Goal: Task Accomplishment & Management: Manage account settings

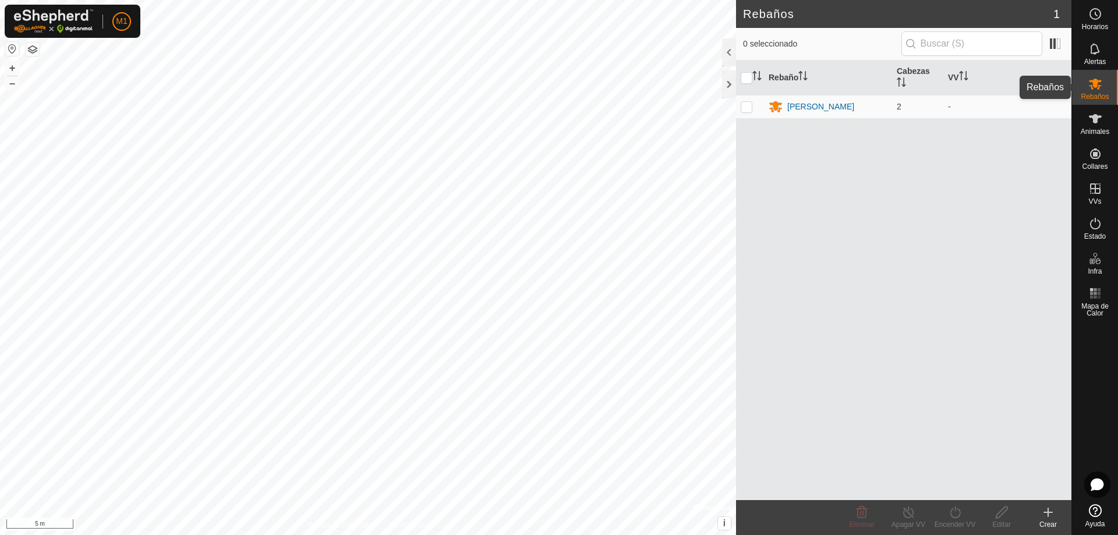
click at [1103, 83] on es-mob-svg-icon at bounding box center [1095, 84] width 21 height 19
click at [1091, 120] on icon at bounding box center [1095, 119] width 14 height 14
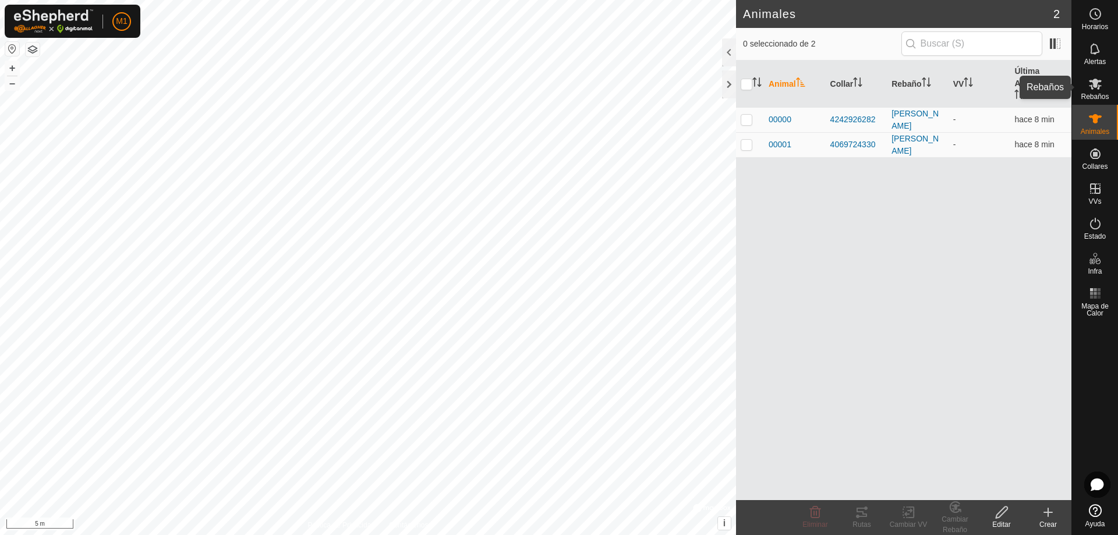
click at [1089, 83] on icon at bounding box center [1095, 84] width 14 height 14
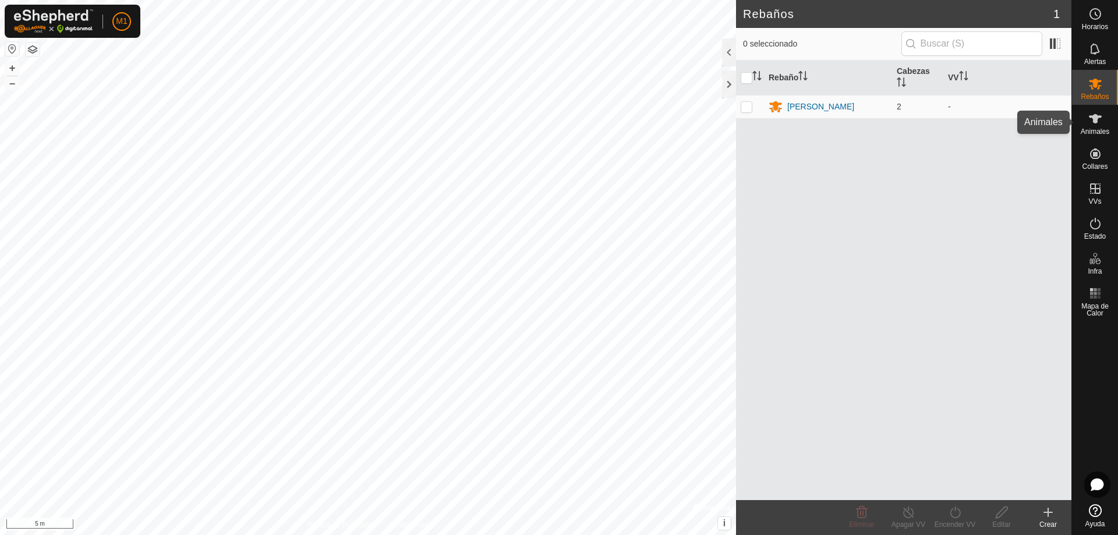
click at [1094, 112] on icon at bounding box center [1095, 119] width 14 height 14
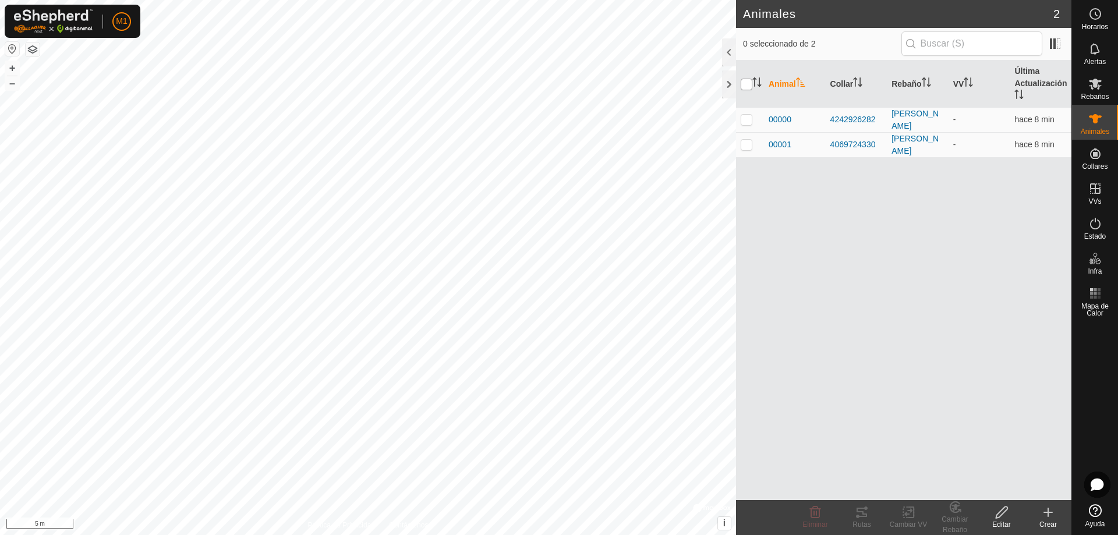
click at [741, 82] on input "checkbox" at bounding box center [747, 85] width 12 height 12
checkbox input "true"
click at [741, 82] on input "checkbox" at bounding box center [747, 85] width 12 height 12
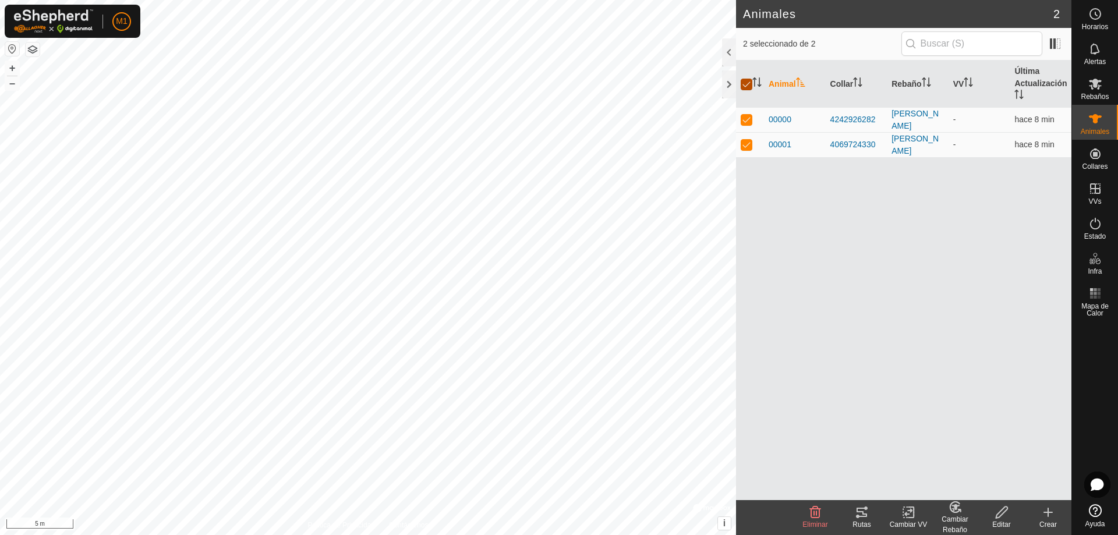
checkbox input "false"
click at [1099, 77] on icon at bounding box center [1095, 84] width 14 height 14
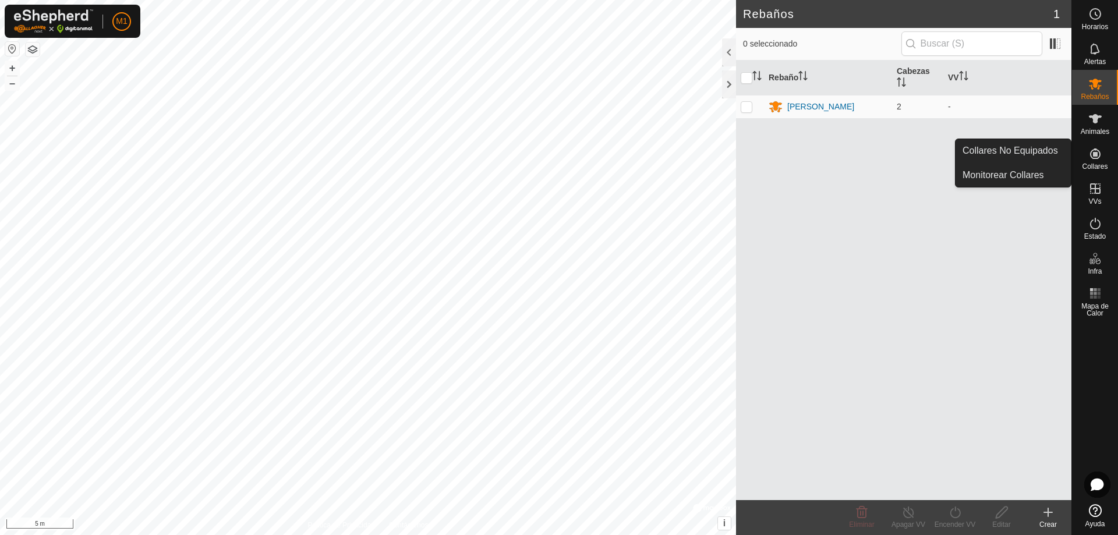
click at [1098, 148] on icon at bounding box center [1095, 154] width 14 height 14
click at [1011, 150] on link "Collares No Equipados" at bounding box center [1013, 150] width 115 height 23
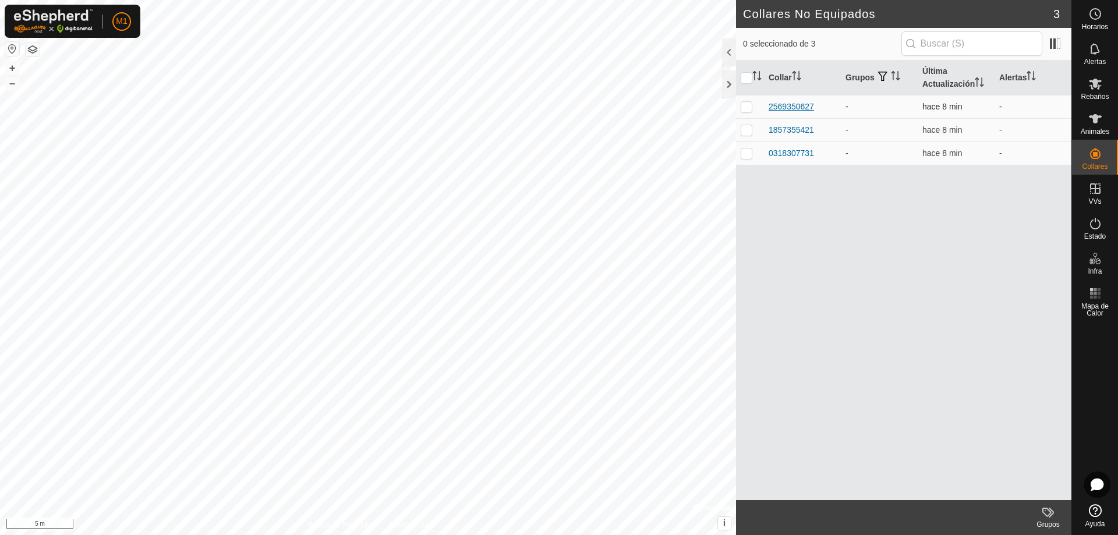
click at [796, 111] on div "2569350627" at bounding box center [791, 107] width 45 height 12
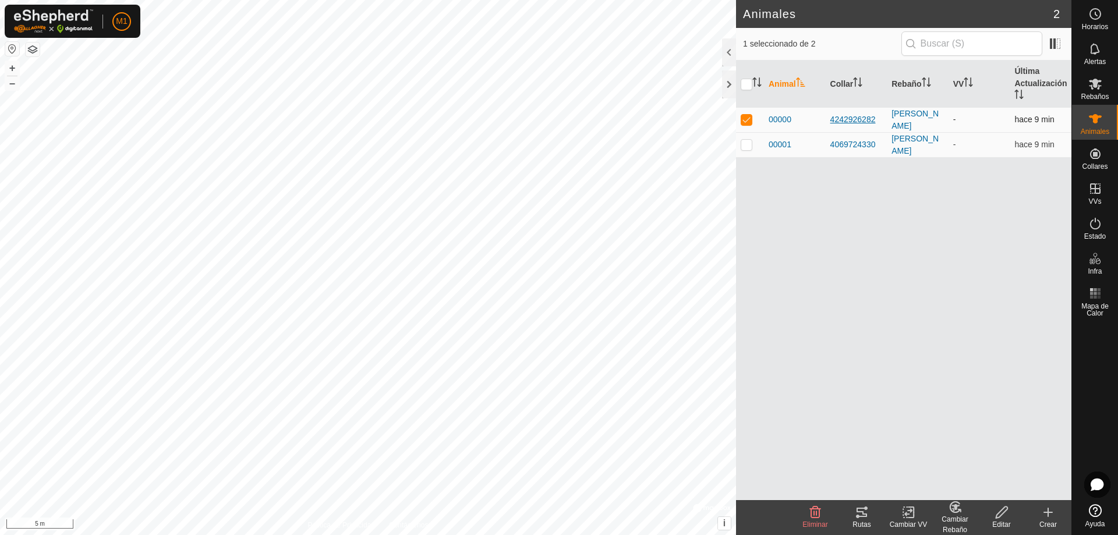
click at [850, 119] on div "4242926282" at bounding box center [856, 120] width 52 height 12
click at [870, 518] on tracks-svg-icon at bounding box center [861, 512] width 47 height 14
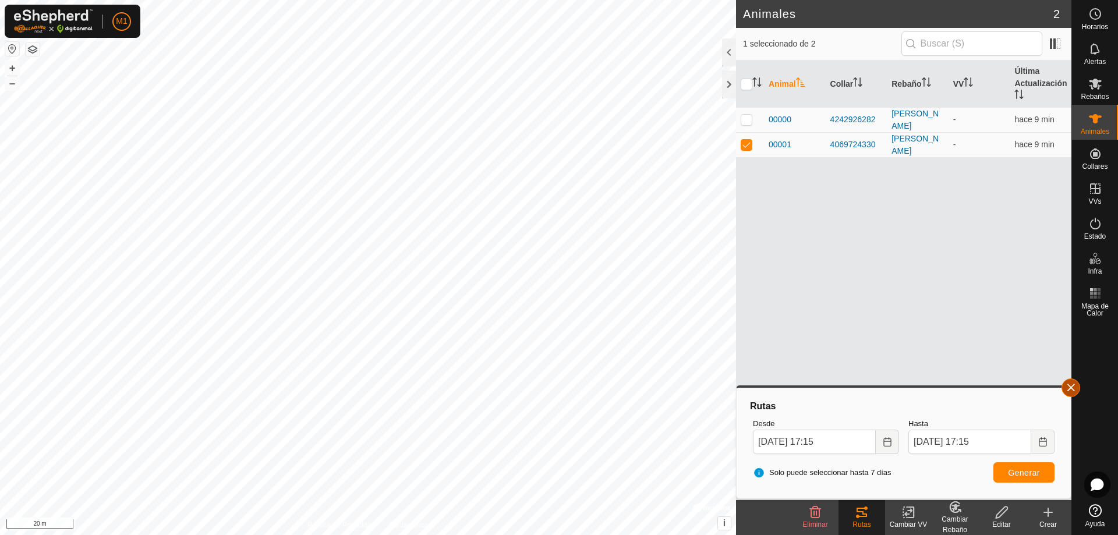
click at [1065, 388] on button "button" at bounding box center [1070, 387] width 19 height 19
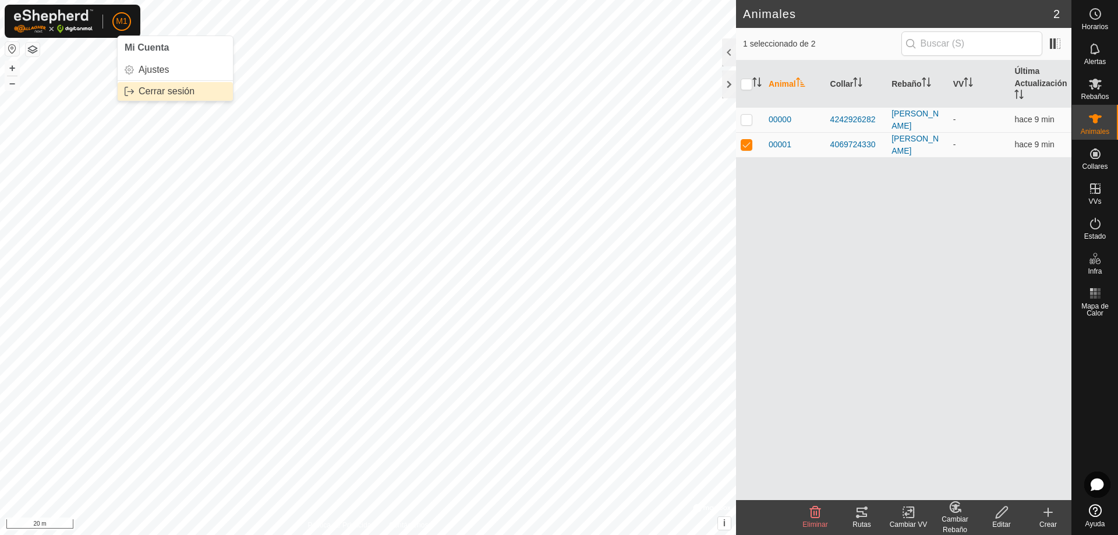
click at [146, 93] on link "Cerrar sesión" at bounding box center [175, 91] width 115 height 19
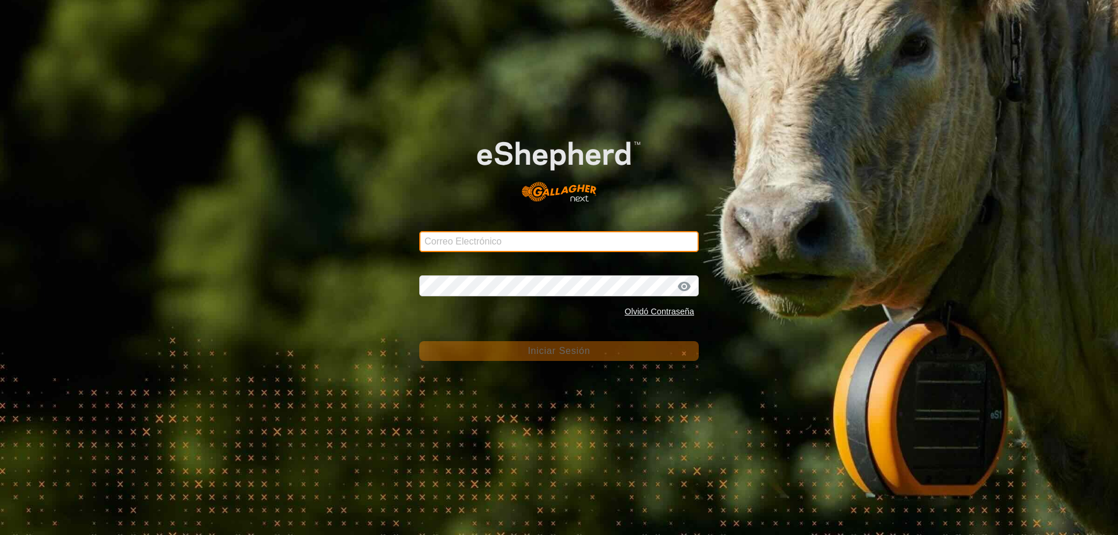
type input "[EMAIL_ADDRESS][PERSON_NAME][DOMAIN_NAME]"
